Goal: Find specific page/section: Find specific page/section

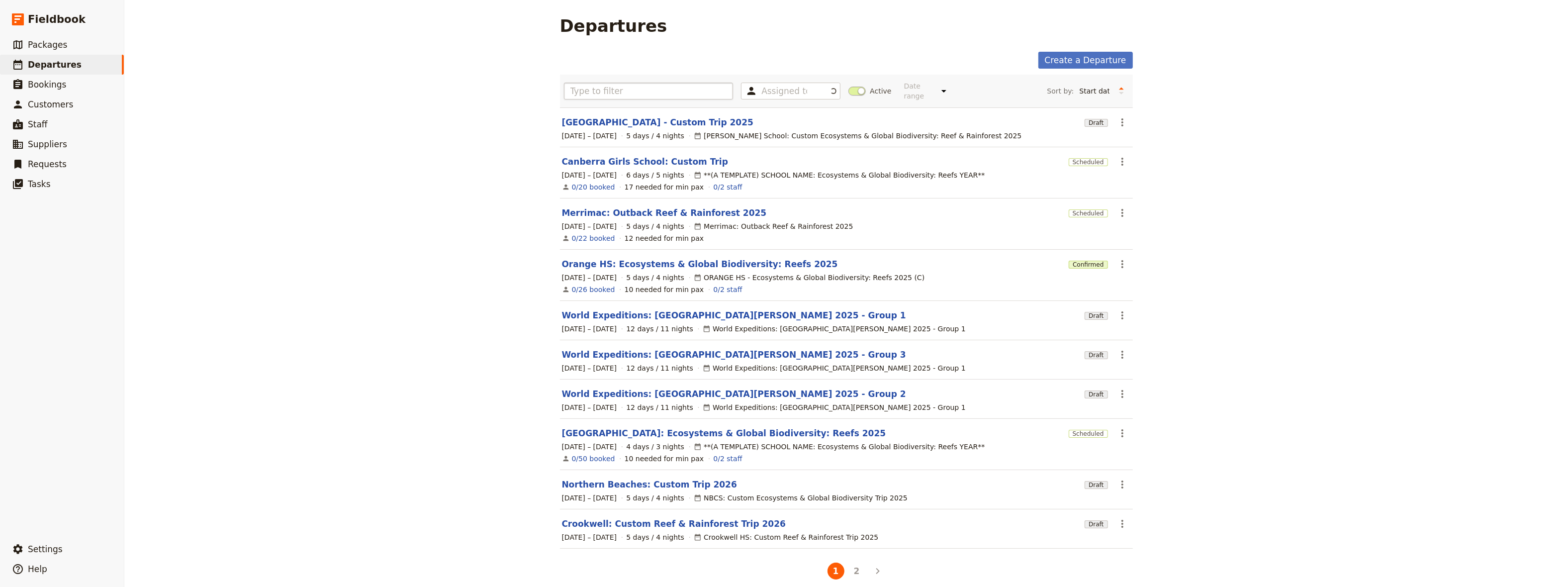
scroll to position [1, 0]
click at [584, 88] on input "text" at bounding box center [648, 90] width 170 height 17
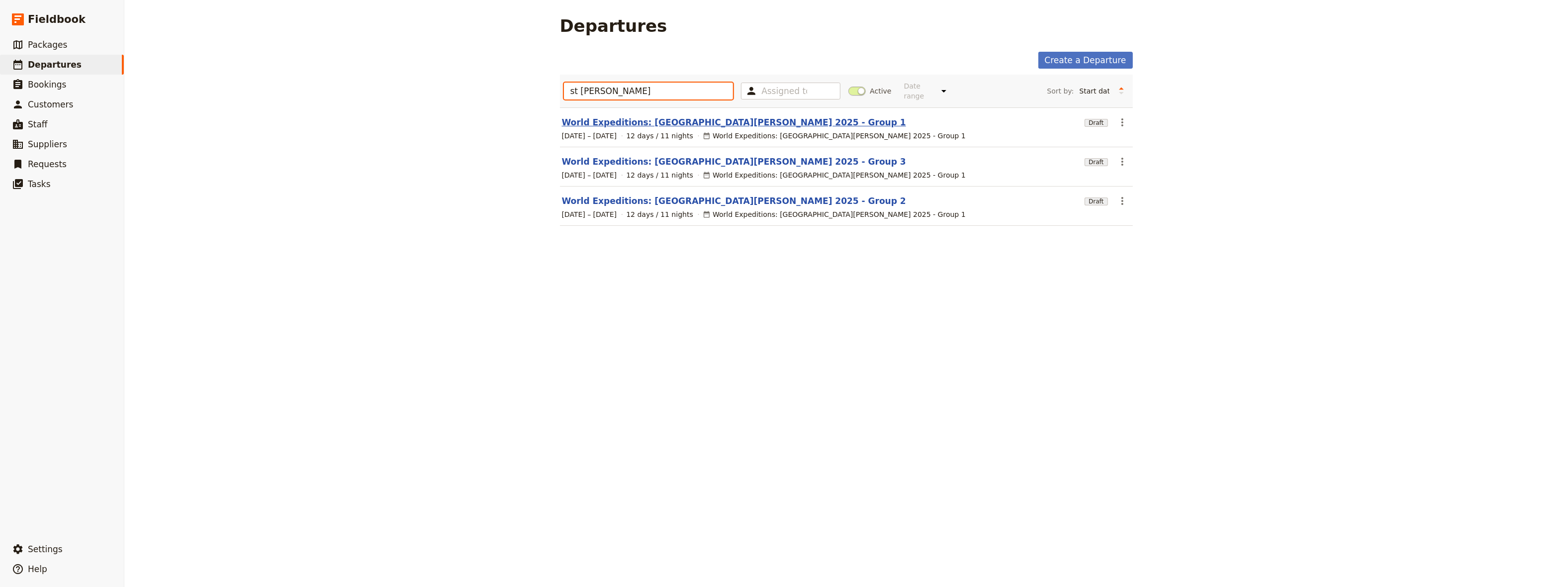
type input "st [PERSON_NAME]"
click at [631, 116] on link "World Expeditions: [GEOGRAPHIC_DATA][PERSON_NAME] 2025 - Group 1" at bounding box center [733, 122] width 344 height 12
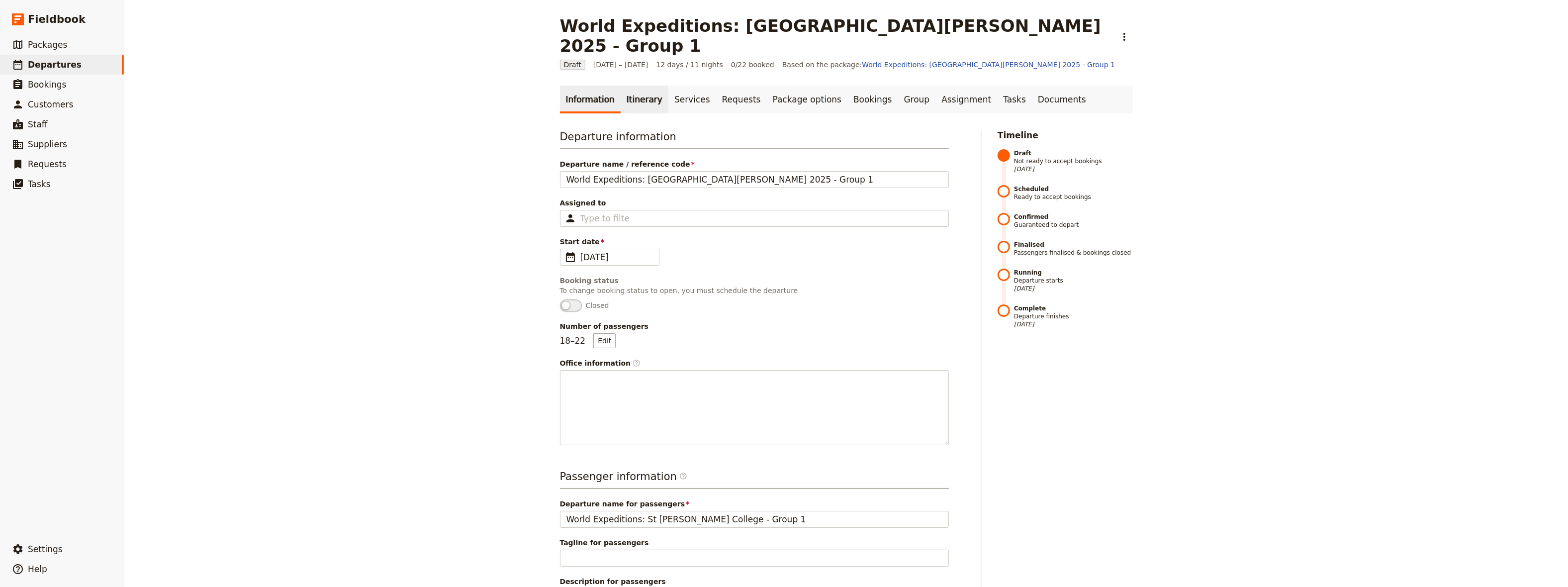
click at [631, 86] on link "Itinerary" at bounding box center [645, 100] width 47 height 28
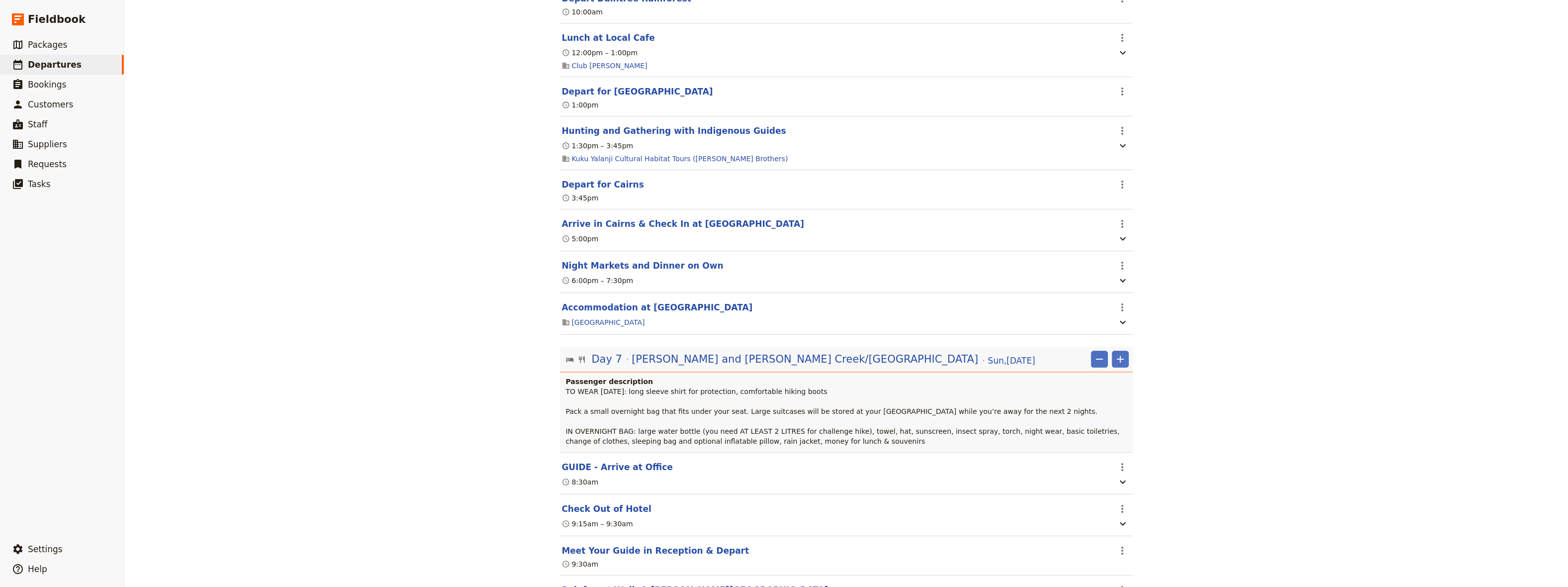
scroll to position [3694, 0]
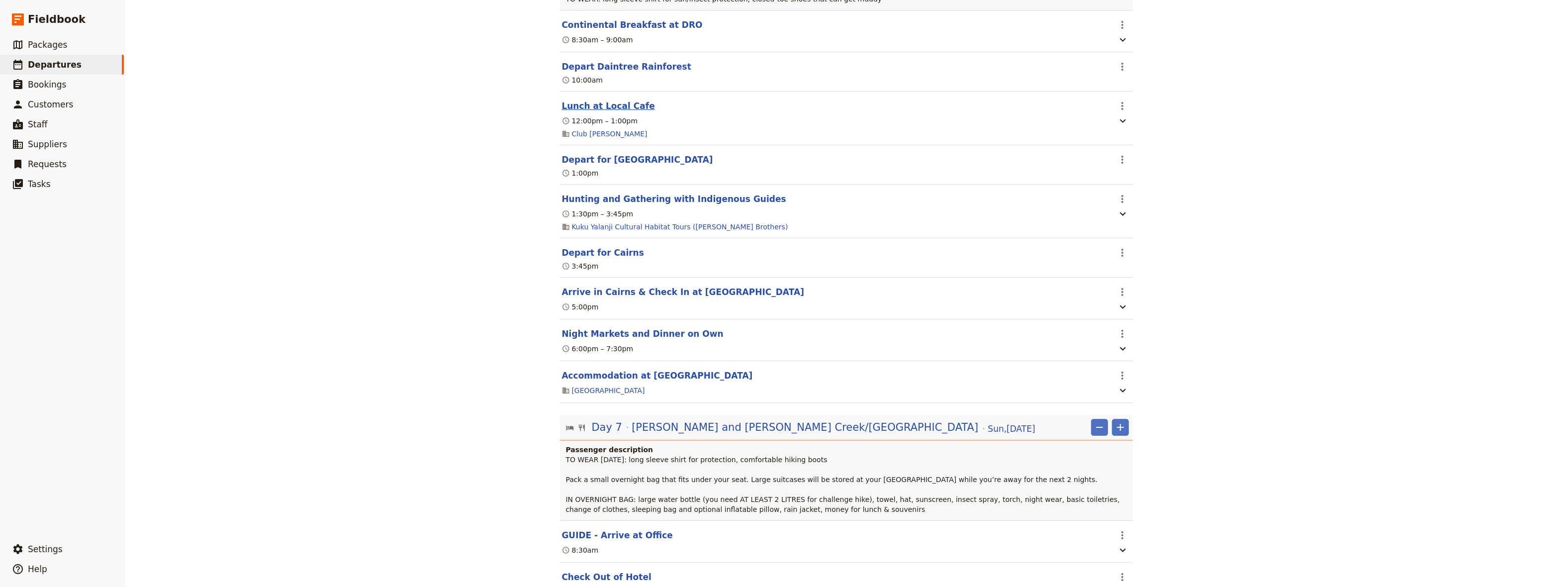
click at [602, 112] on button "Lunch at Local Cafe" at bounding box center [608, 106] width 93 height 12
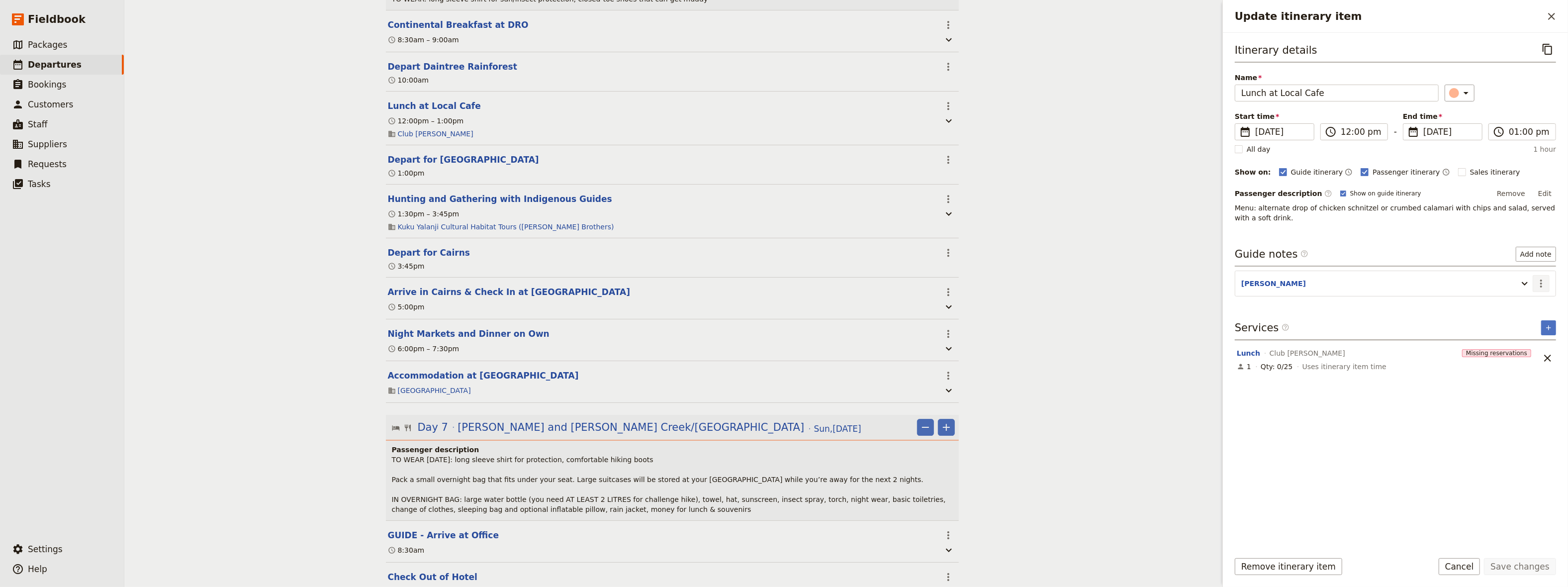
click at [1541, 281] on icon "Actions" at bounding box center [1541, 284] width 12 height 12
click at [1517, 306] on span "Edit note" at bounding box center [1512, 304] width 31 height 10
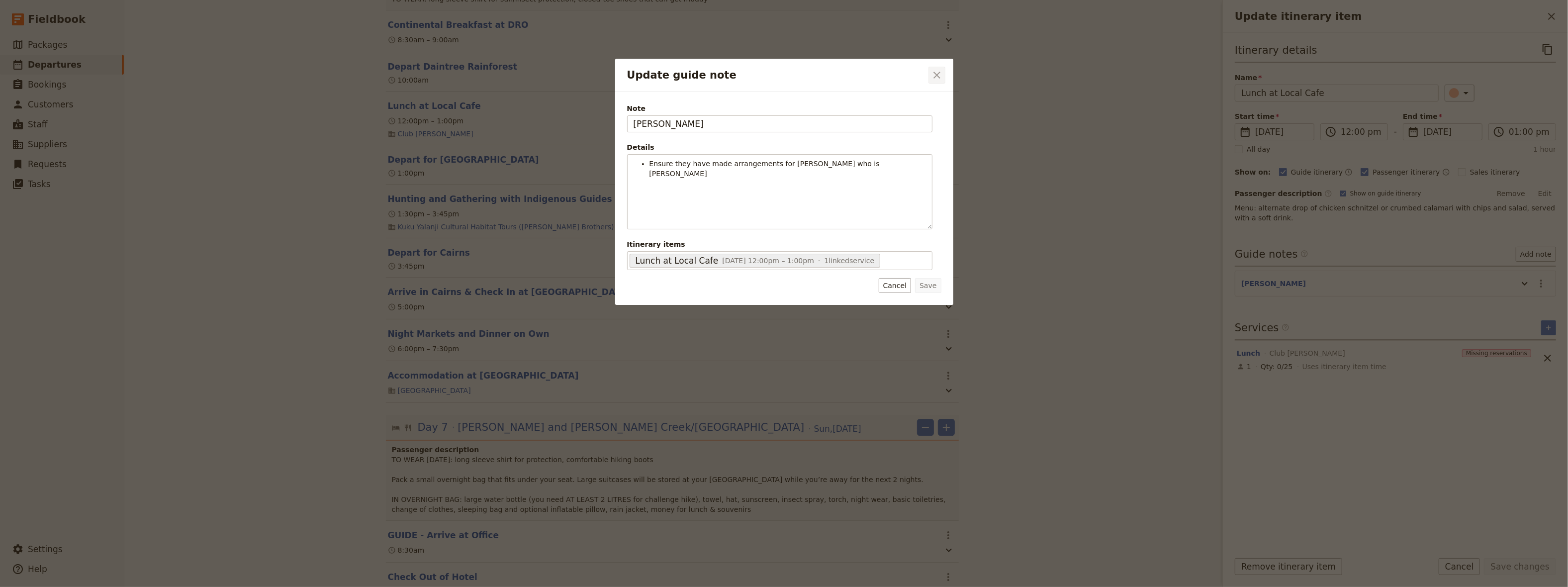
click at [936, 76] on icon "Close dialog" at bounding box center [937, 75] width 7 height 7
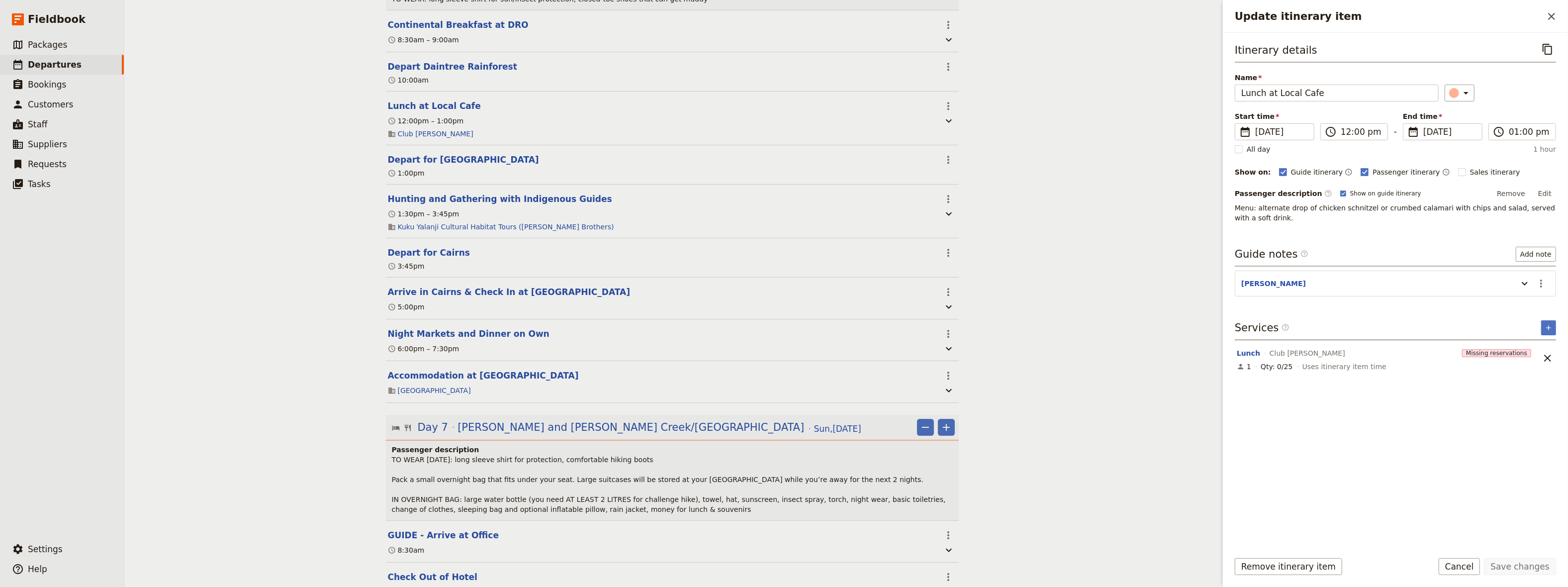
click at [1185, 429] on div "World Expeditions: [GEOGRAPHIC_DATA][PERSON_NAME] 2025 - Group 1 ​ Draft [DATE]…" at bounding box center [672, 294] width 1096 height 587
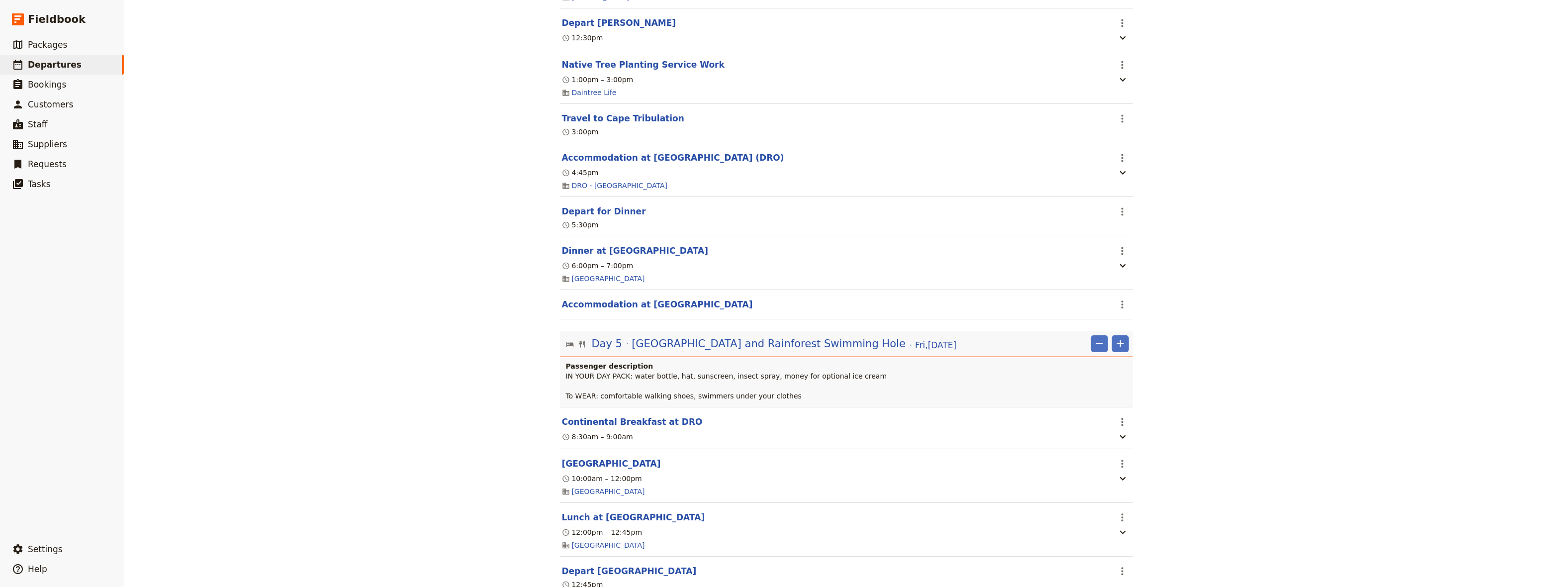
scroll to position [2120, 0]
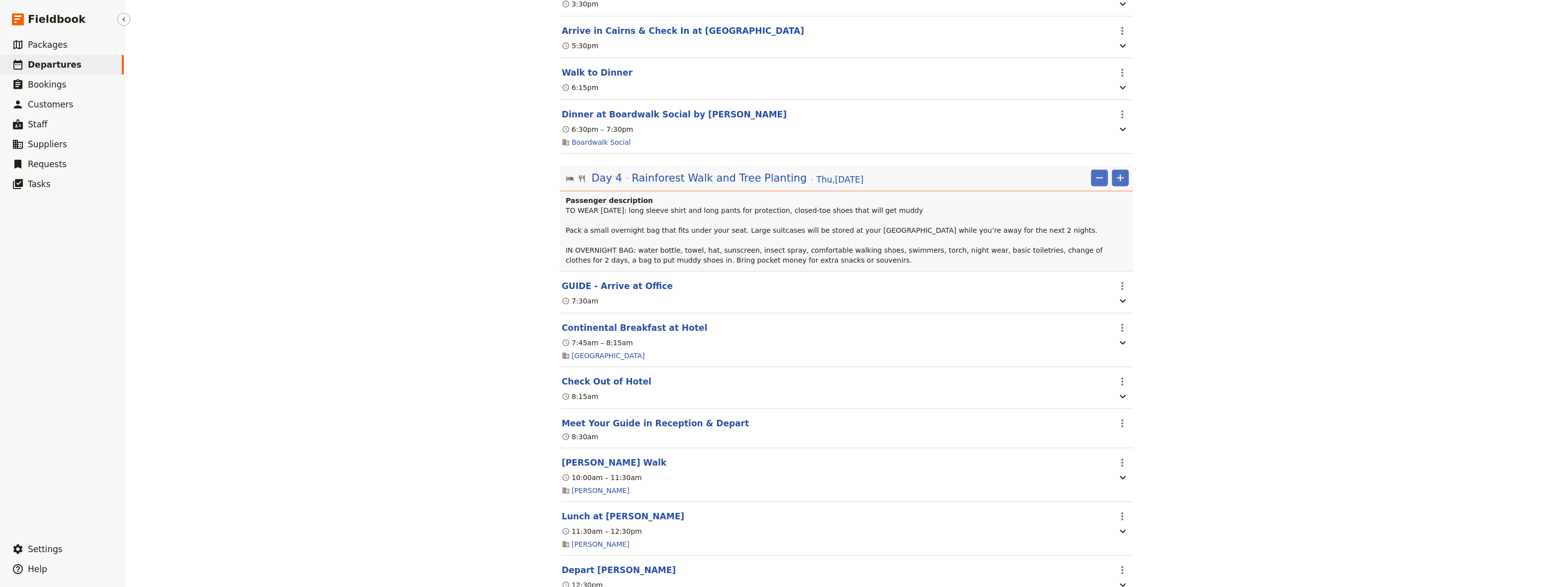
click at [35, 66] on span "Departures" at bounding box center [55, 65] width 54 height 10
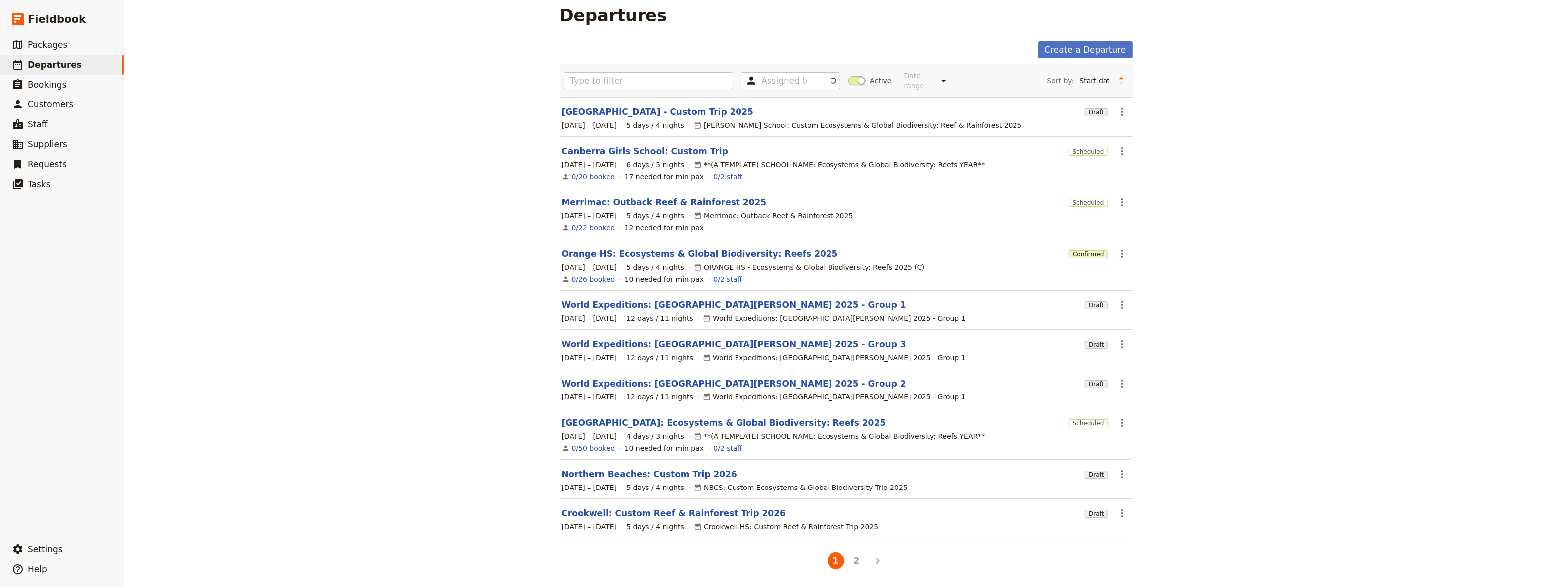
scroll to position [1, 0]
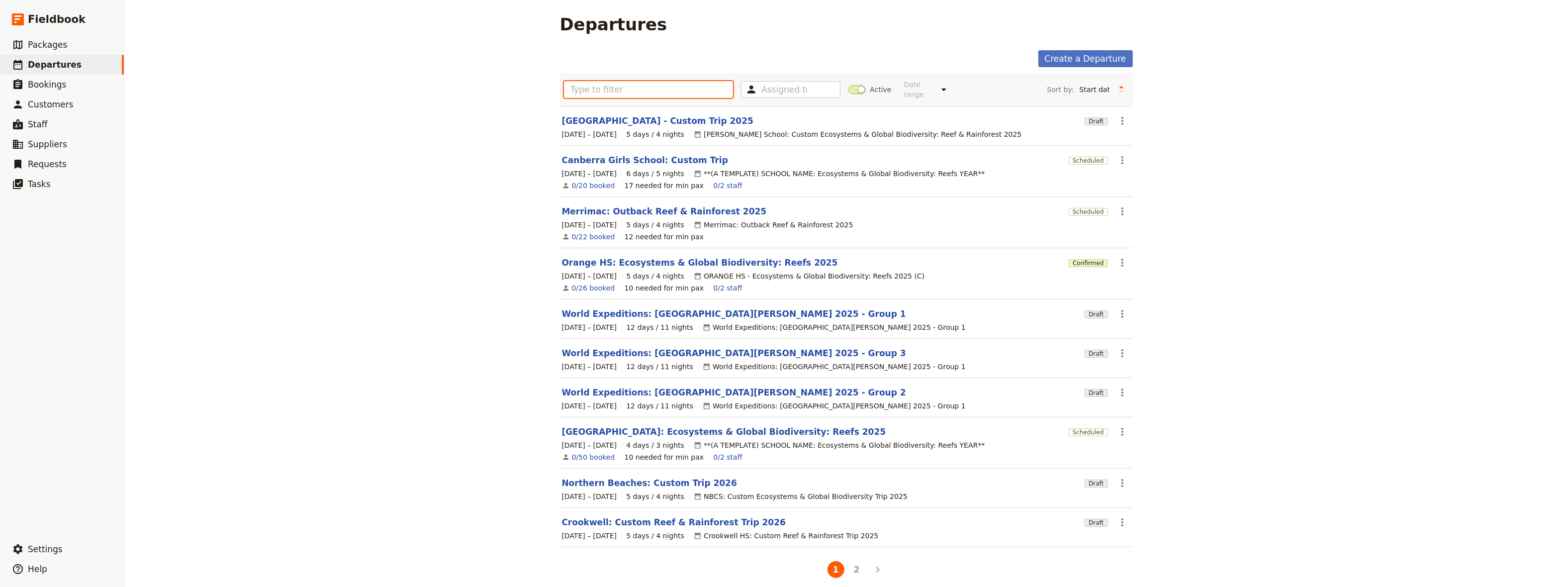
click at [610, 81] on input "text" at bounding box center [648, 90] width 170 height 17
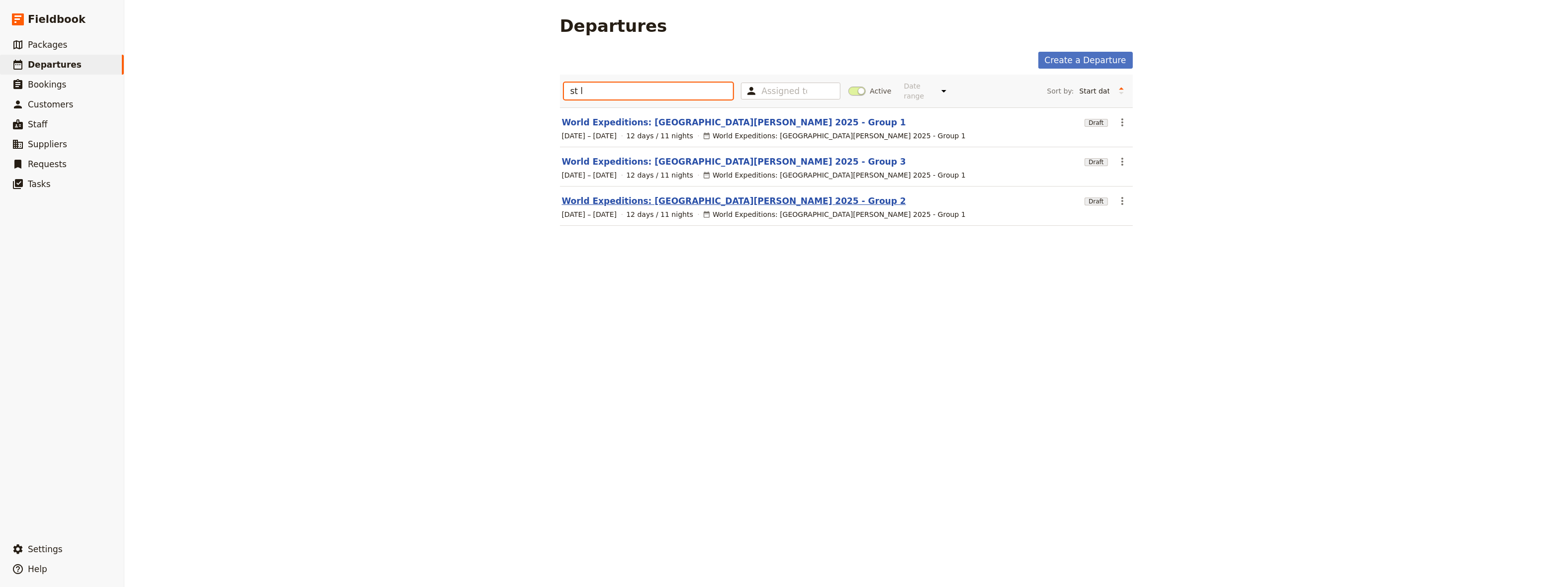
type input "st l"
click at [635, 195] on link "World Expeditions: [GEOGRAPHIC_DATA][PERSON_NAME] 2025 - Group 2" at bounding box center [733, 201] width 344 height 12
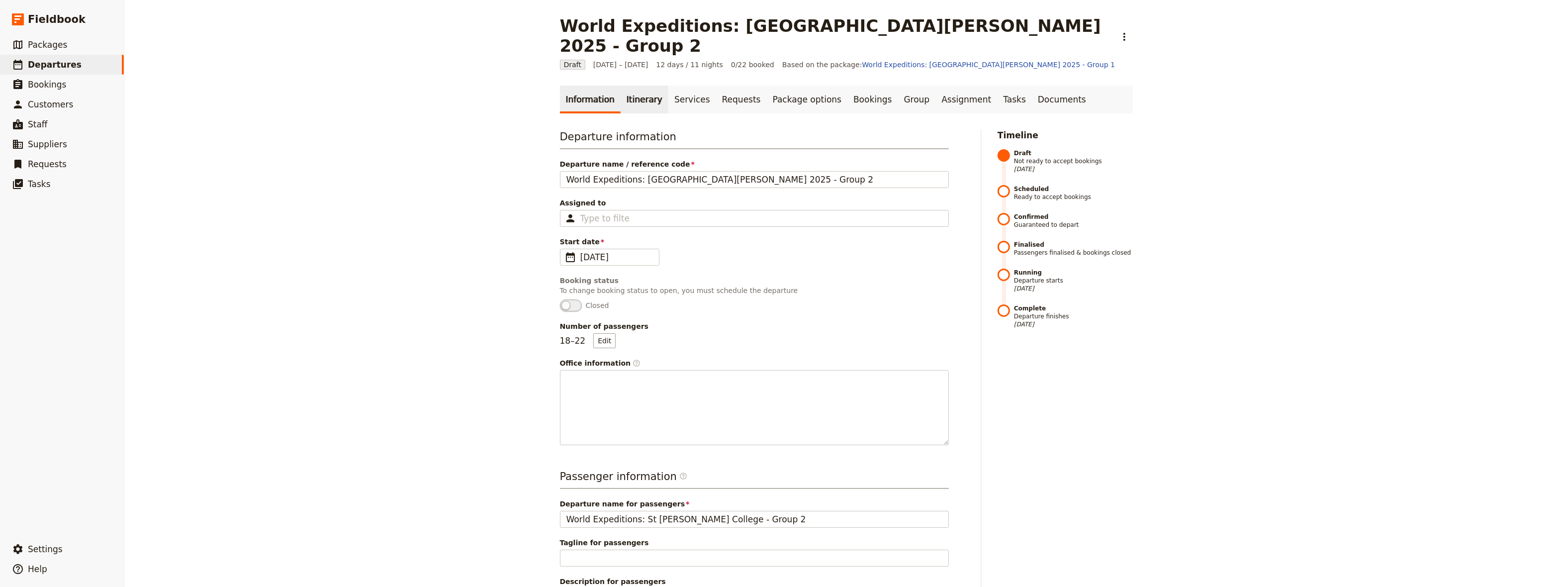
click at [634, 86] on link "Itinerary" at bounding box center [645, 100] width 47 height 28
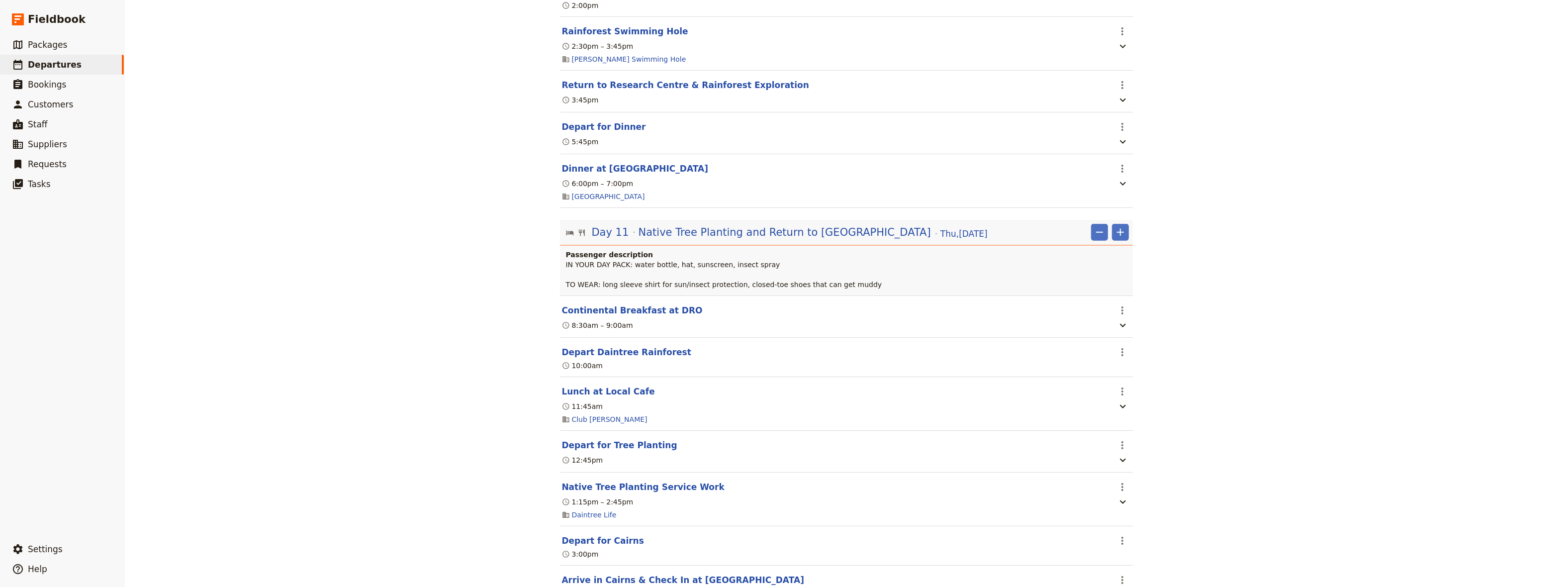
scroll to position [5883, 0]
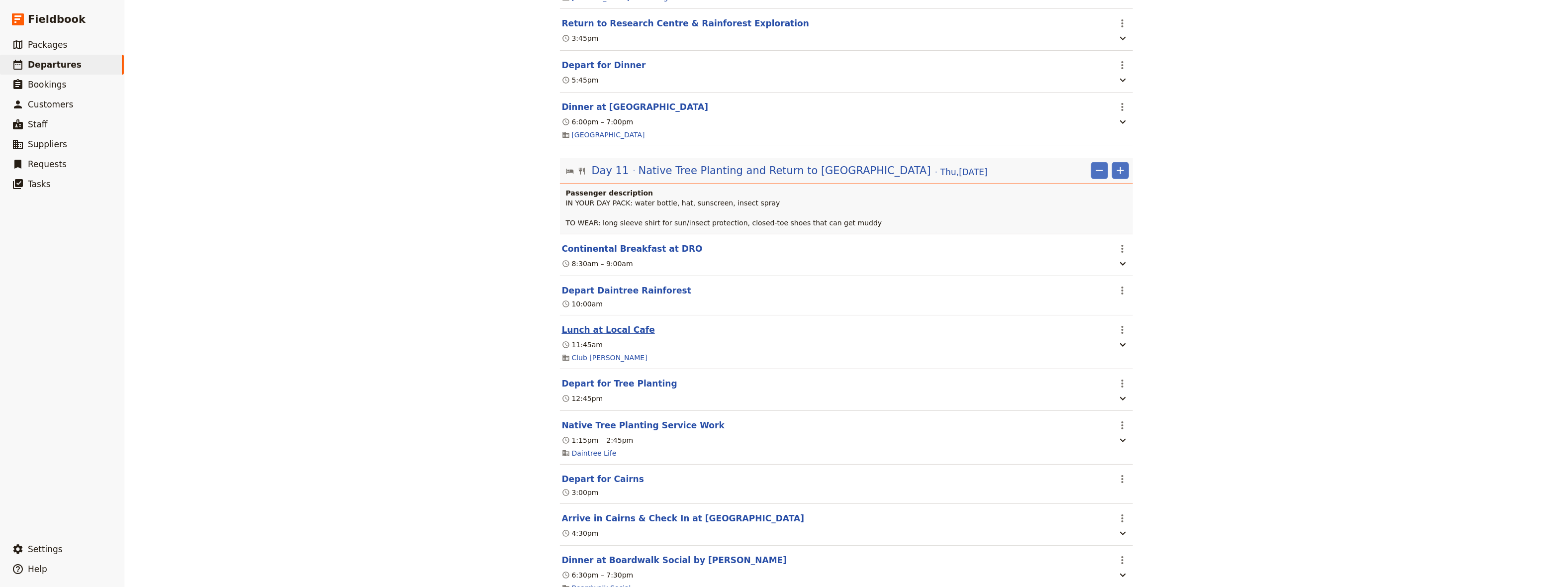
click at [607, 336] on button "Lunch at Local Cafe" at bounding box center [608, 330] width 93 height 12
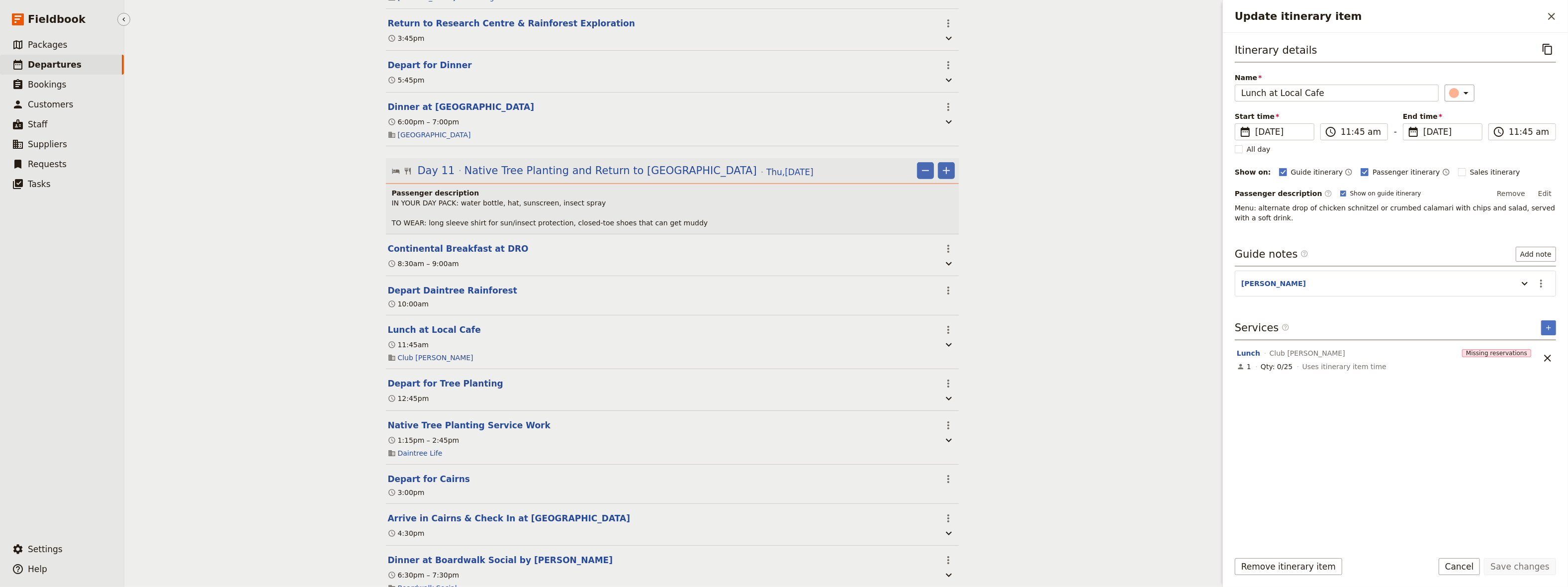
click at [66, 66] on span "Departures" at bounding box center [55, 65] width 54 height 10
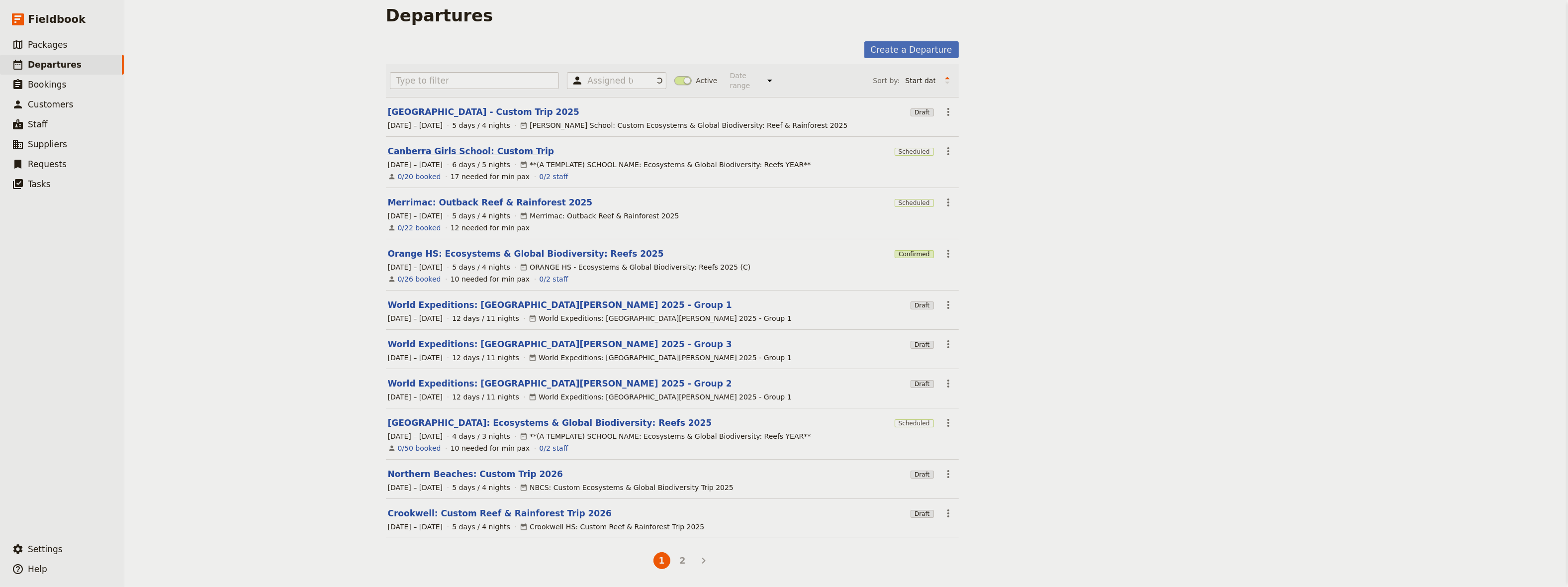
scroll to position [1, 0]
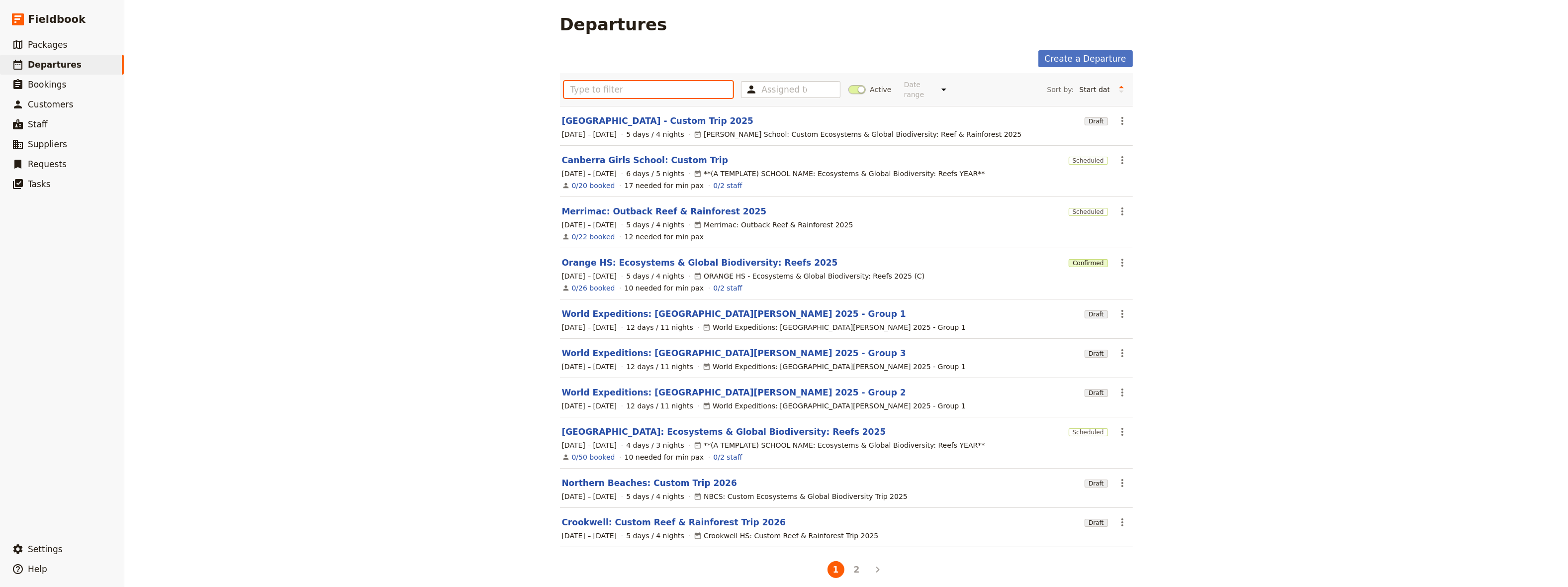
click at [593, 88] on input "text" at bounding box center [648, 90] width 170 height 17
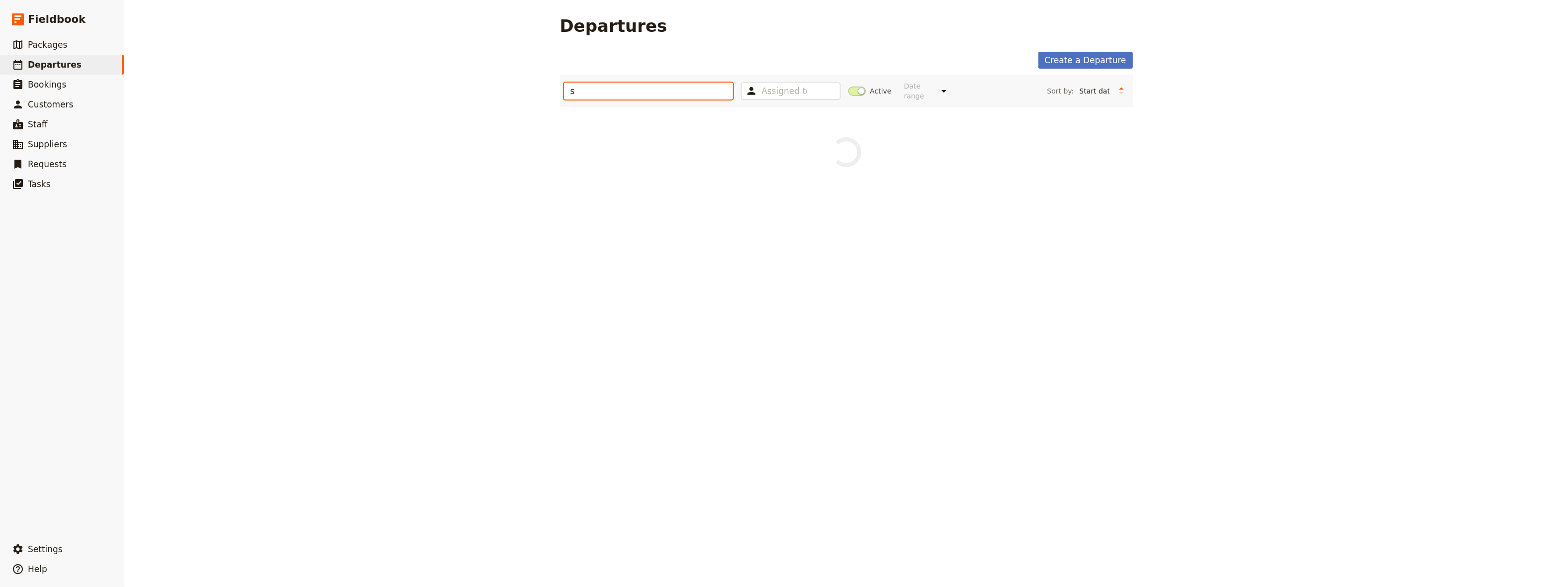
scroll to position [0, 0]
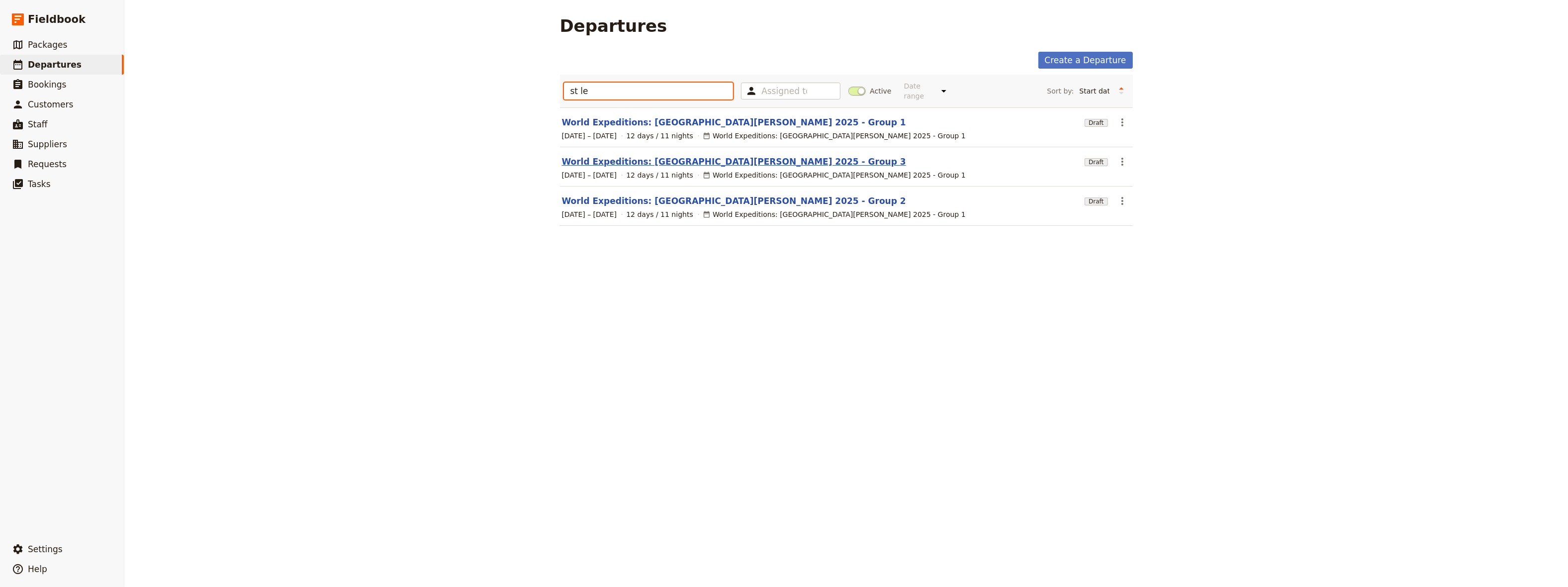
type input "st le"
click at [644, 156] on link "World Expeditions: [GEOGRAPHIC_DATA][PERSON_NAME] 2025 - Group 3" at bounding box center [733, 162] width 344 height 12
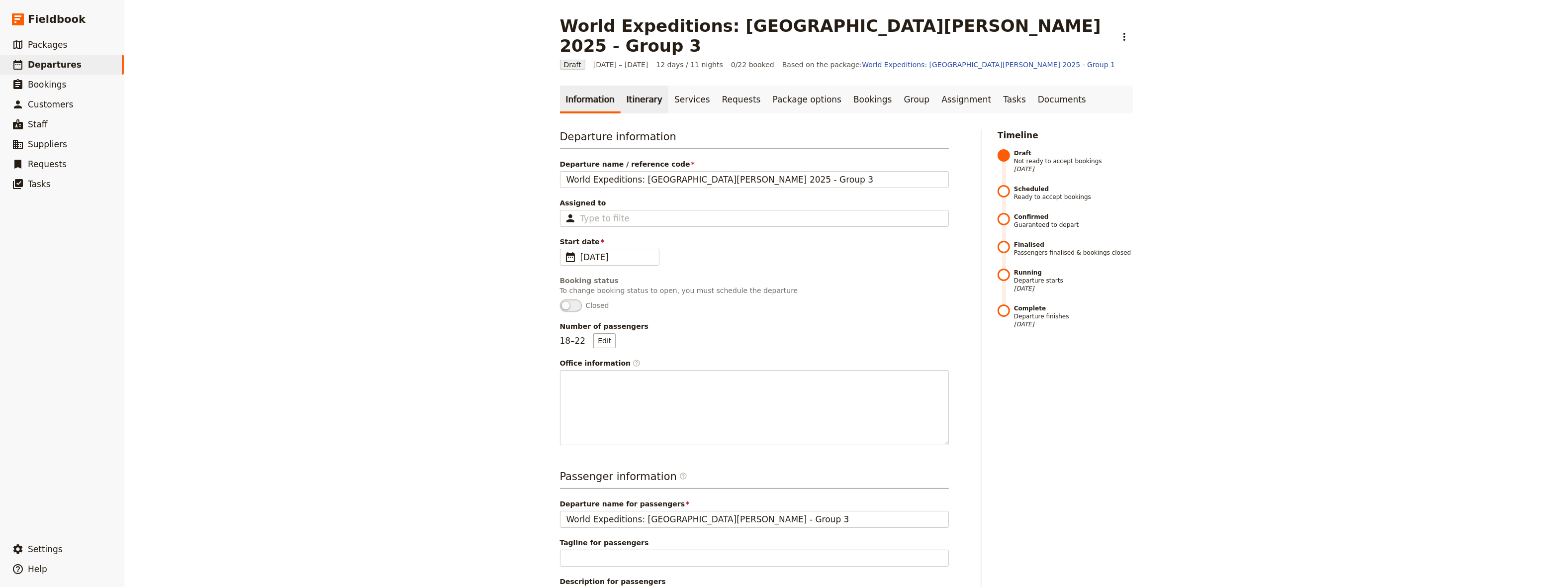
click at [642, 86] on link "Itinerary" at bounding box center [645, 100] width 47 height 28
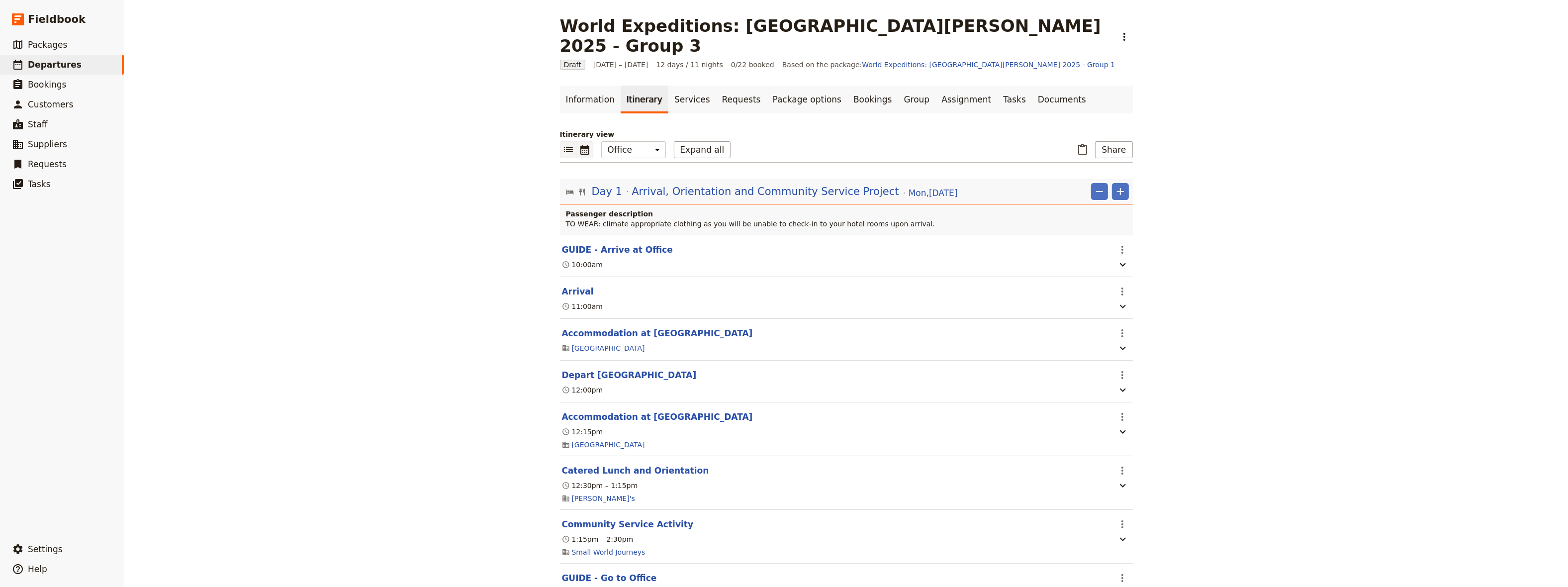
click at [580, 144] on icon "Calendar view" at bounding box center [585, 150] width 12 height 12
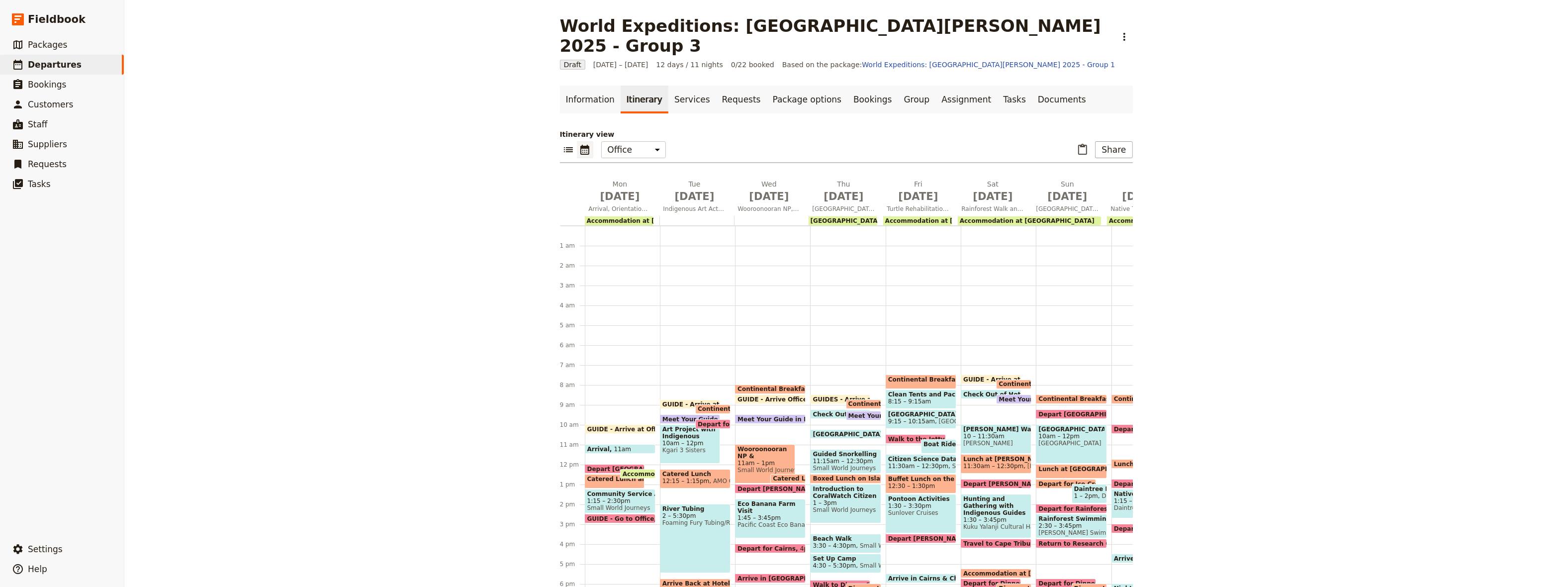
scroll to position [120, 0]
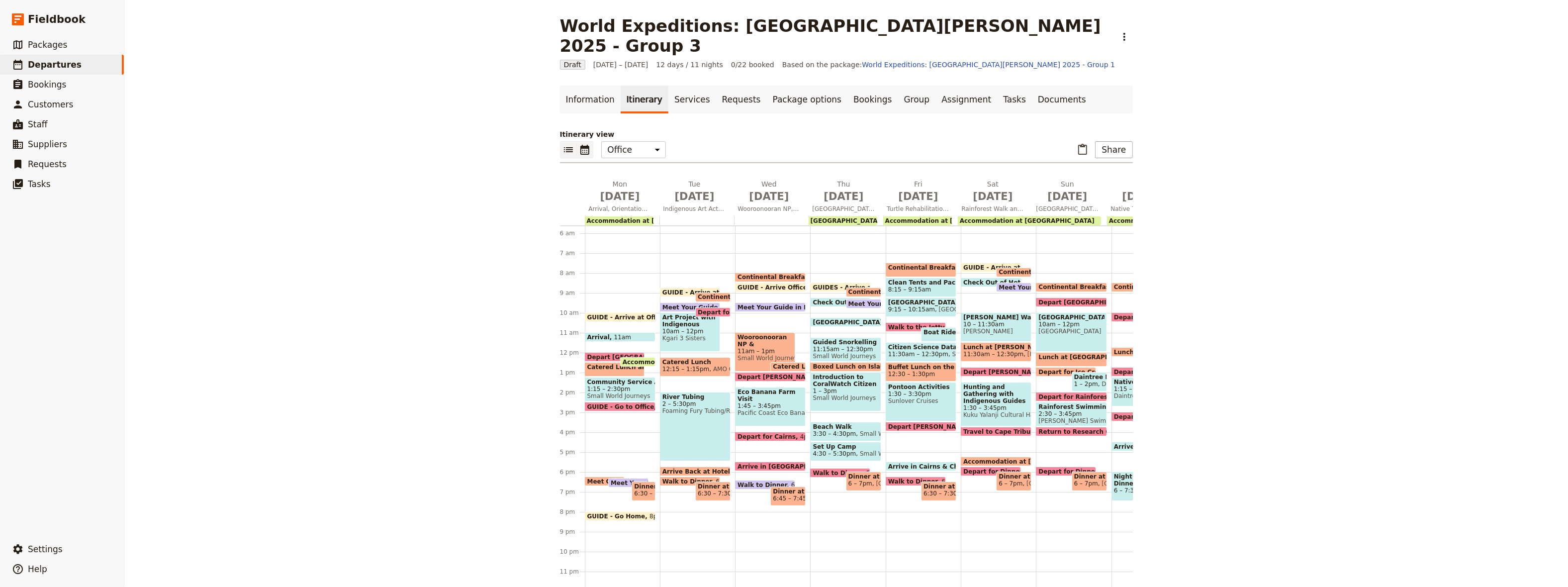
click at [566, 147] on icon "List view" at bounding box center [568, 150] width 9 height 5
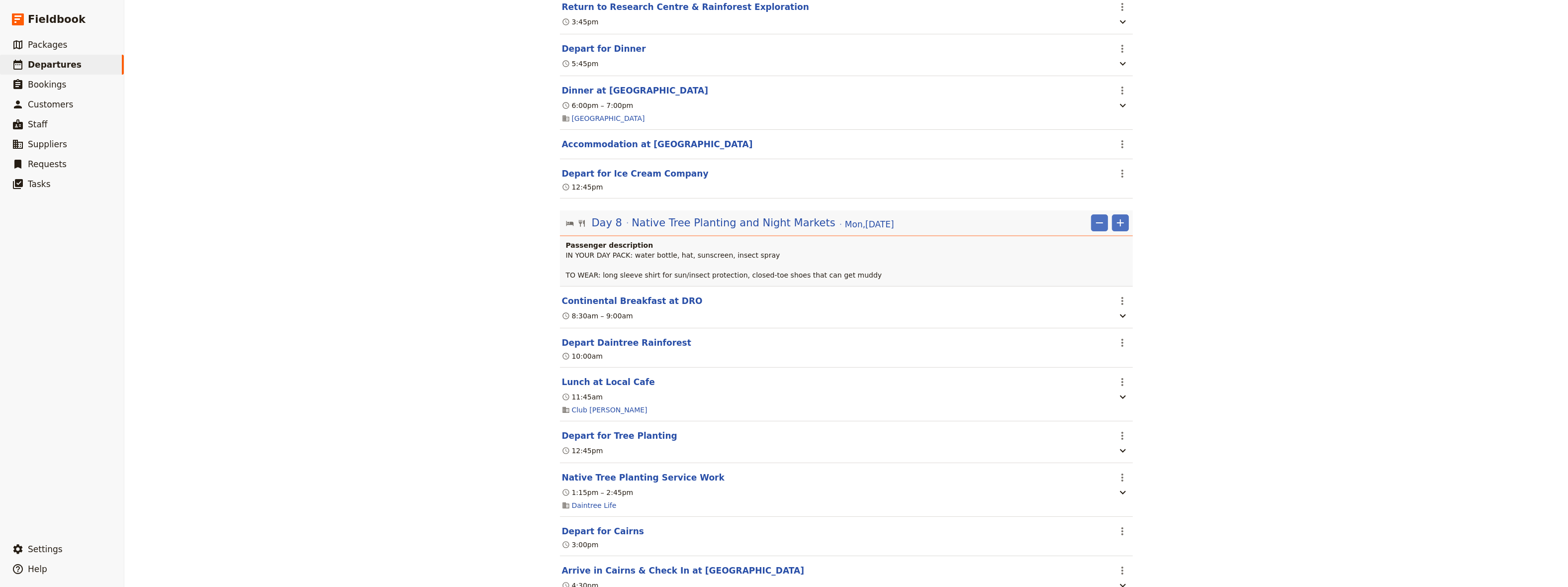
scroll to position [4652, 0]
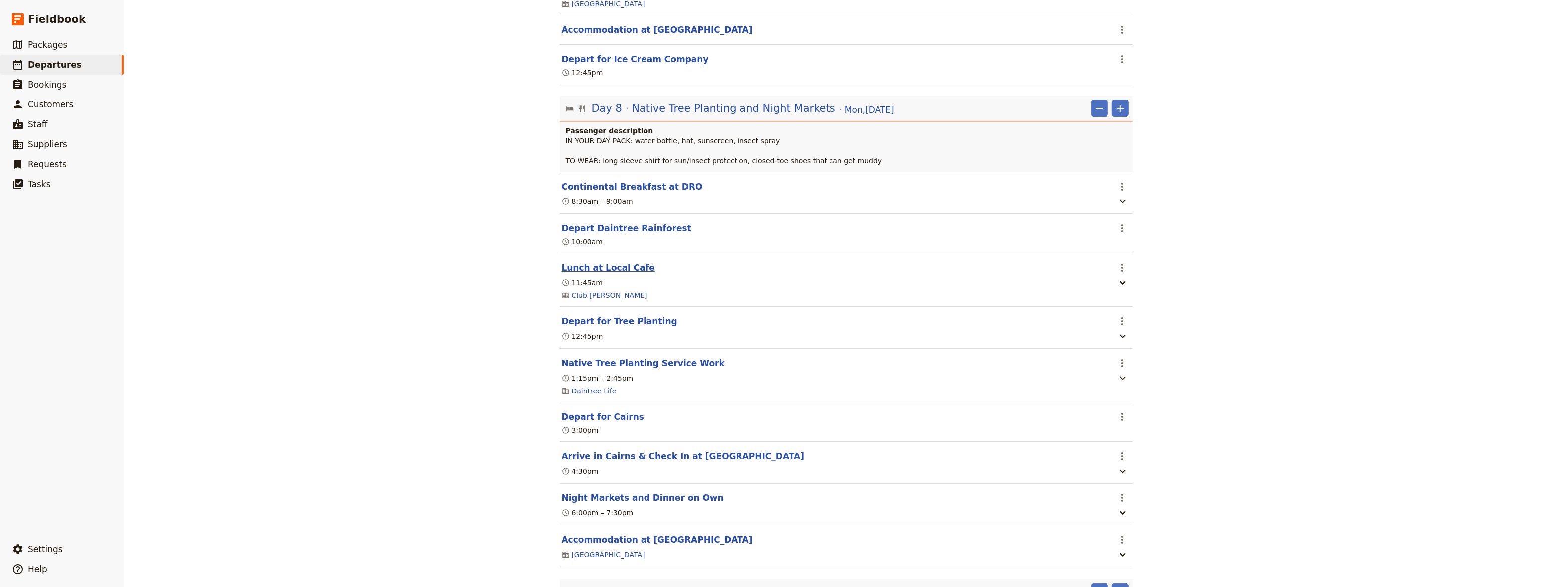
click at [607, 273] on button "Lunch at Local Cafe" at bounding box center [608, 268] width 93 height 12
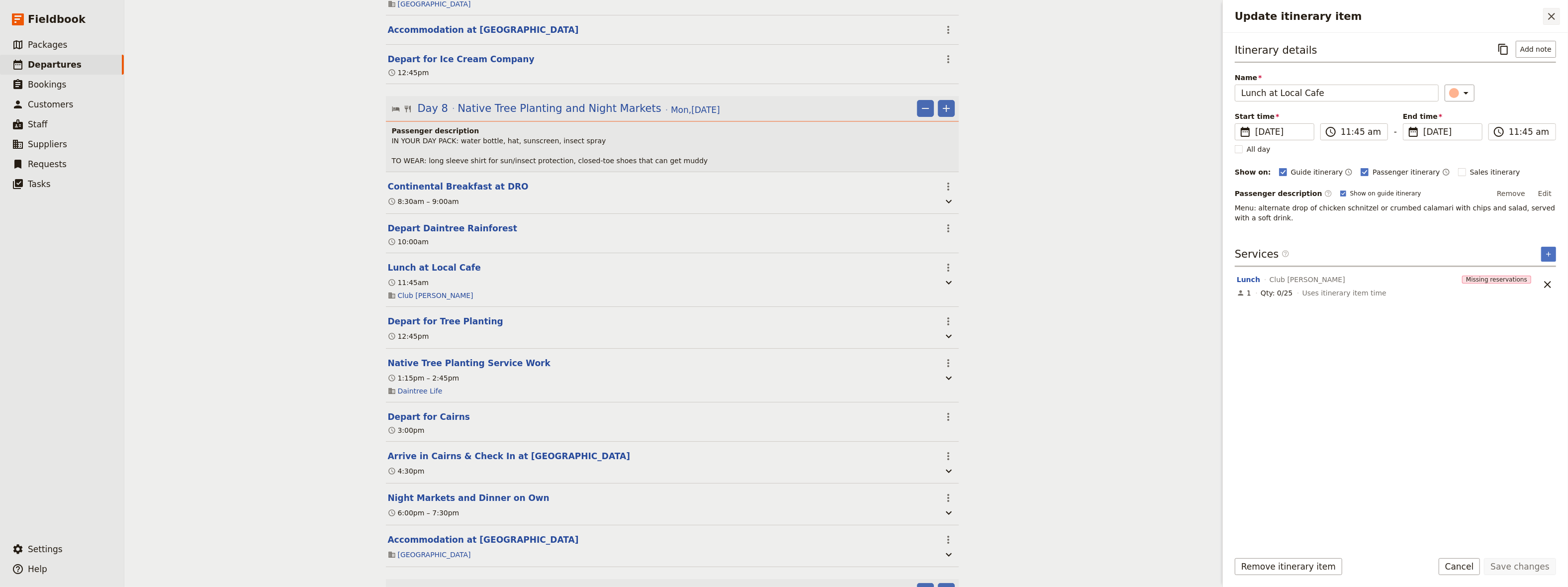
click at [1548, 18] on icon "Close drawer" at bounding box center [1552, 16] width 12 height 12
